Goal: Information Seeking & Learning: Learn about a topic

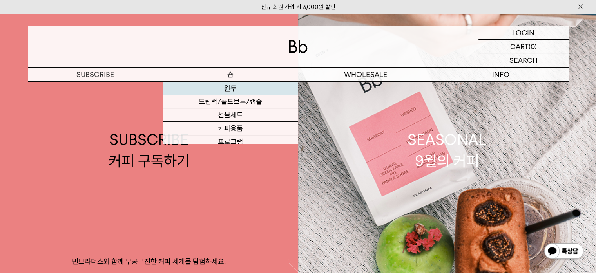
click at [236, 91] on link "원두" at bounding box center [230, 88] width 135 height 13
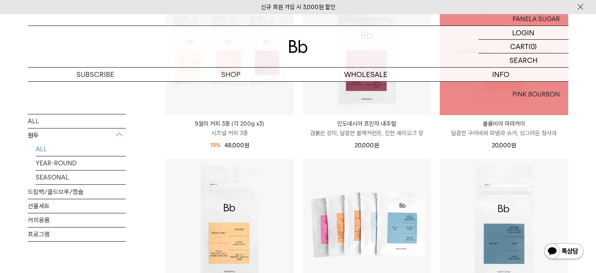
scroll to position [353, 0]
